Goal: Transaction & Acquisition: Purchase product/service

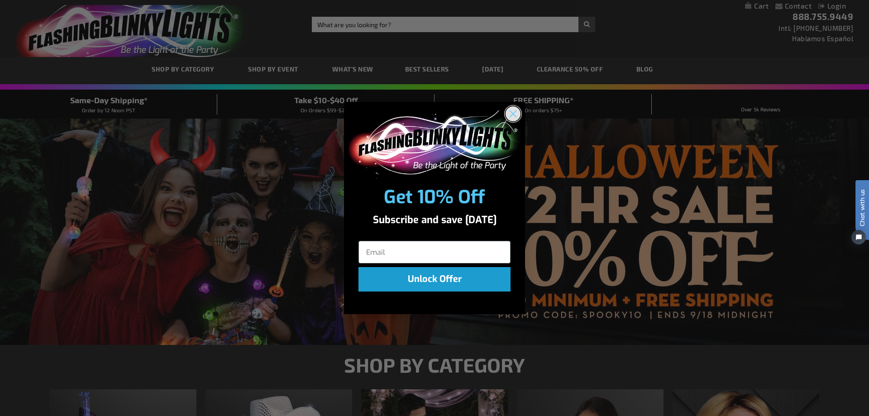
click at [512, 112] on circle "Close dialog" at bounding box center [513, 113] width 15 height 15
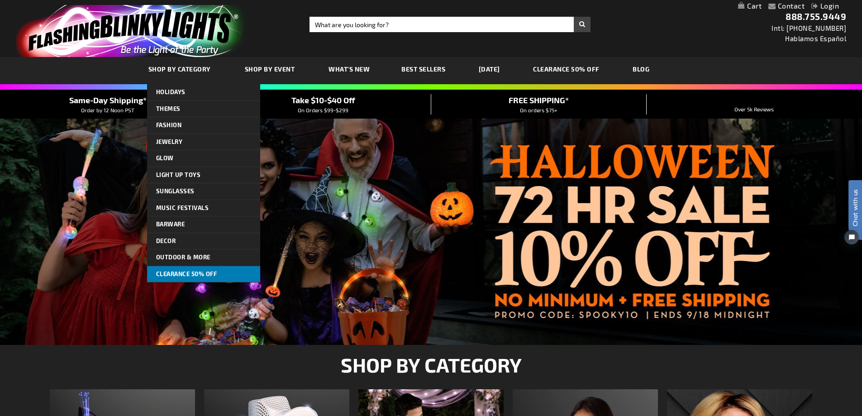
click at [182, 270] on span "CLEARANCE 50% OFF" at bounding box center [186, 273] width 61 height 7
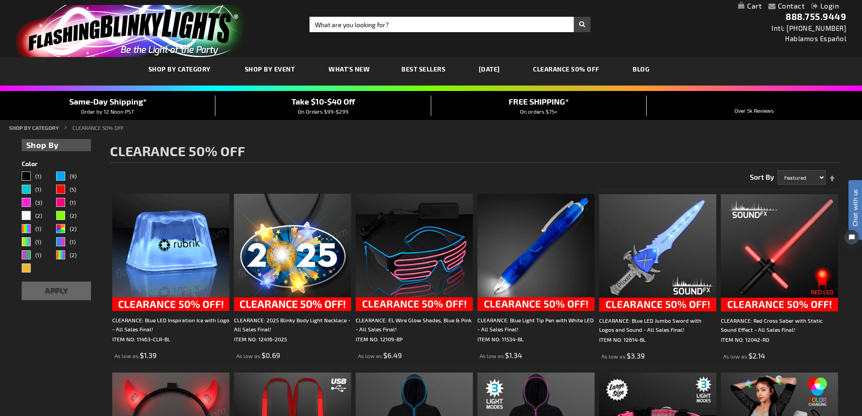
click at [503, 69] on link "[DATE]" at bounding box center [489, 69] width 35 height 30
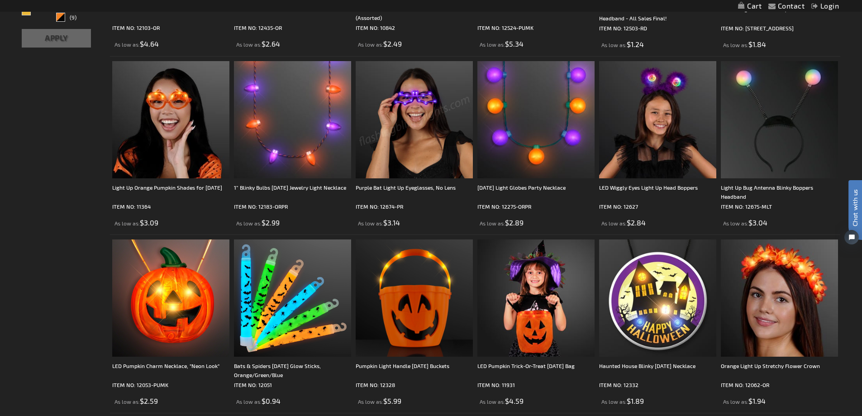
scroll to position [453, 0]
